Goal: Ask a question

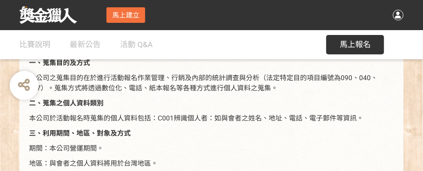
scroll to position [1840, 0]
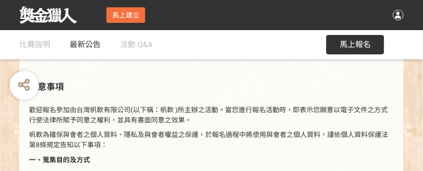
click at [74, 43] on span "最新公告" at bounding box center [85, 44] width 31 height 9
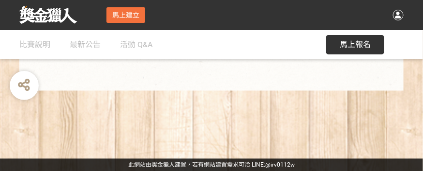
scroll to position [127, 0]
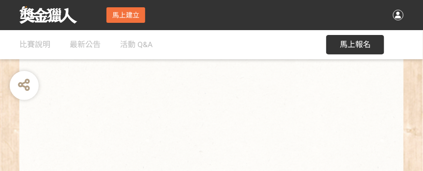
scroll to position [875, 0]
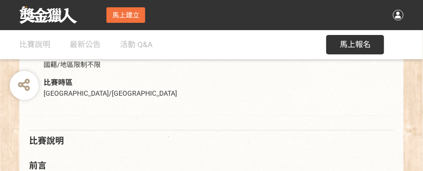
scroll to position [96, 0]
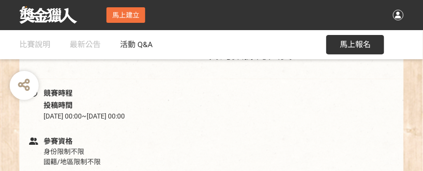
click at [140, 45] on span "活動 Q&A" at bounding box center [136, 44] width 32 height 9
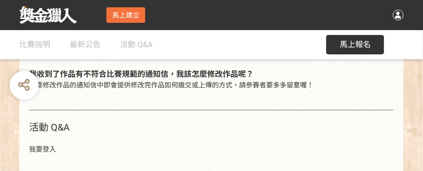
scroll to position [386, 0]
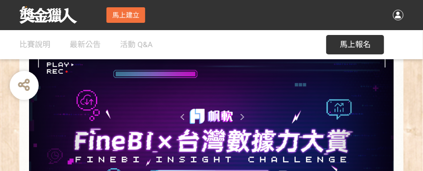
scroll to position [96, 0]
